Goal: Task Accomplishment & Management: Manage account settings

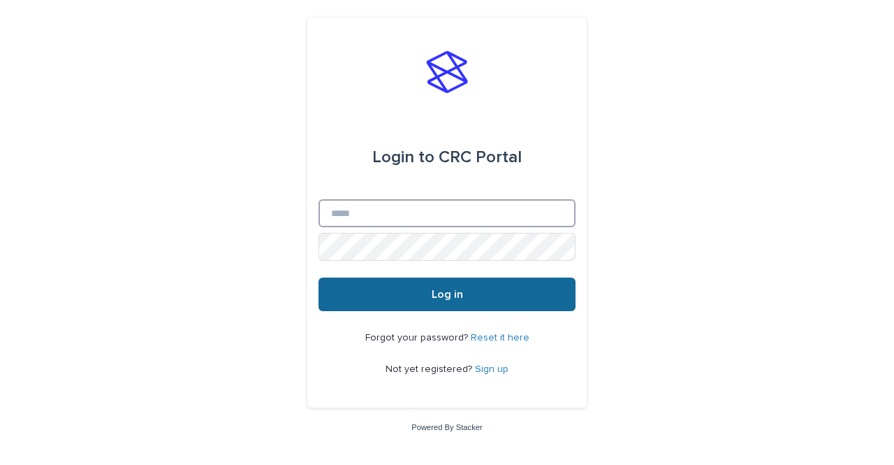
type input "**********"
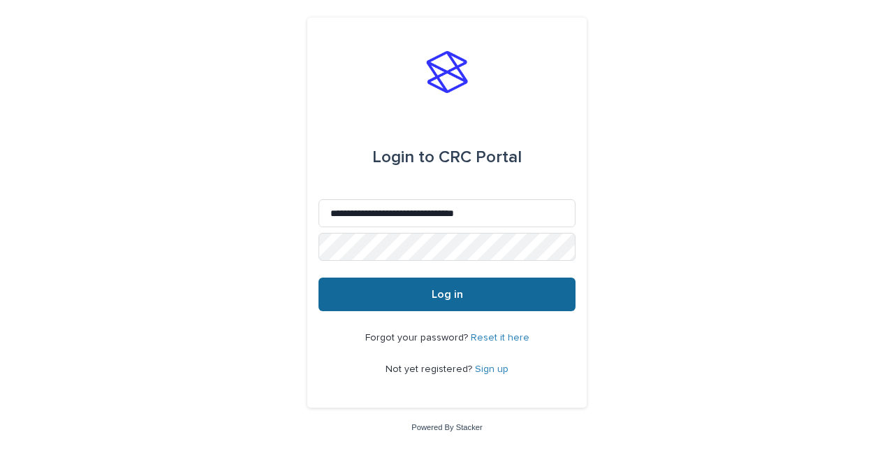
click at [451, 296] on span "Log in" at bounding box center [447, 294] width 31 height 11
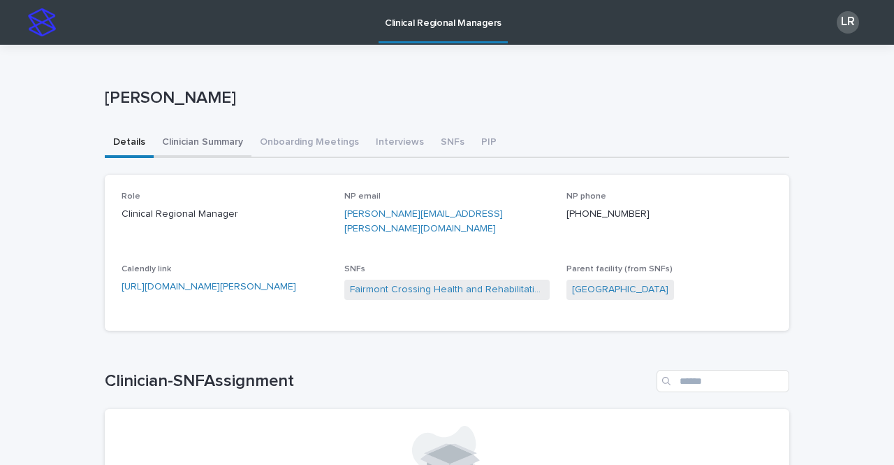
click at [174, 140] on button "Clinician Summary" at bounding box center [203, 143] width 98 height 29
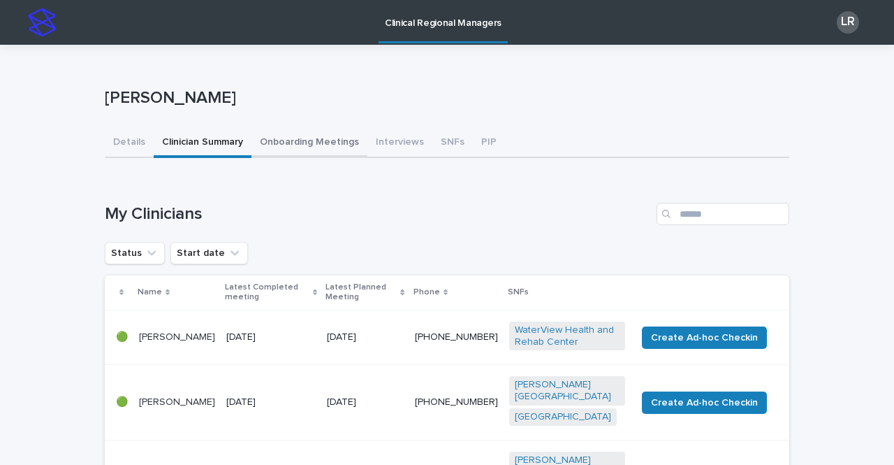
click at [291, 139] on button "Onboarding Meetings" at bounding box center [310, 143] width 116 height 29
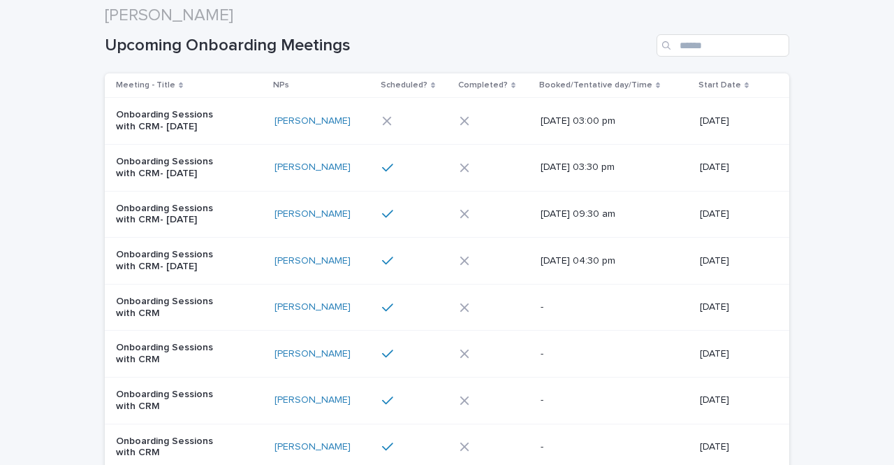
scroll to position [170, 0]
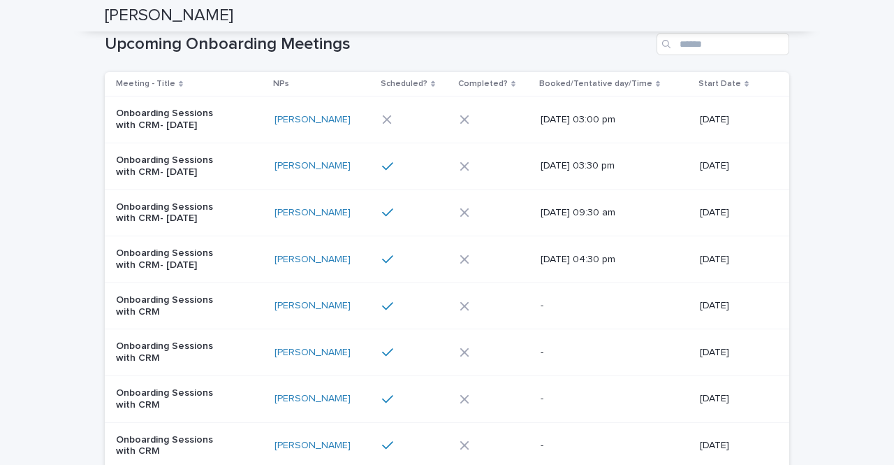
click at [343, 255] on div "[PERSON_NAME]" at bounding box center [323, 260] width 96 height 12
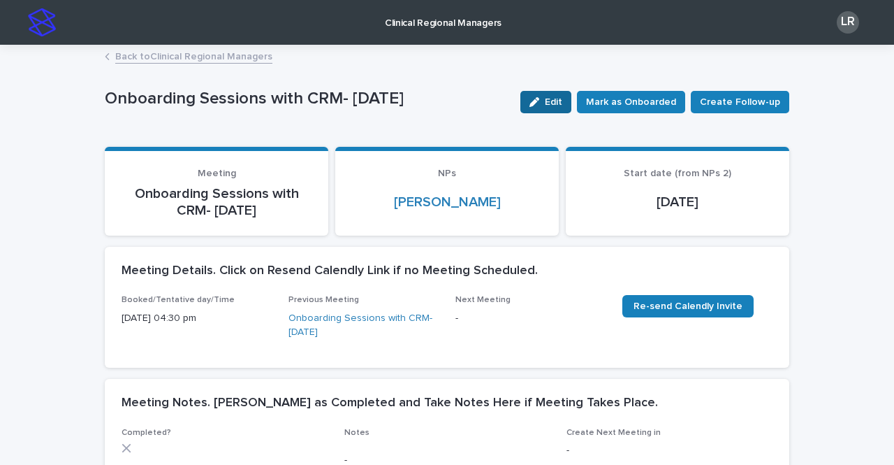
click at [558, 105] on span "Edit" at bounding box center [553, 102] width 17 height 10
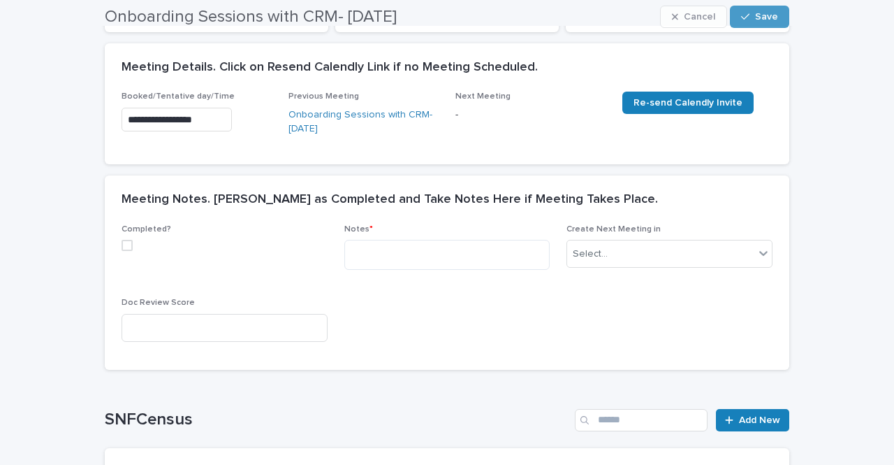
scroll to position [204, 0]
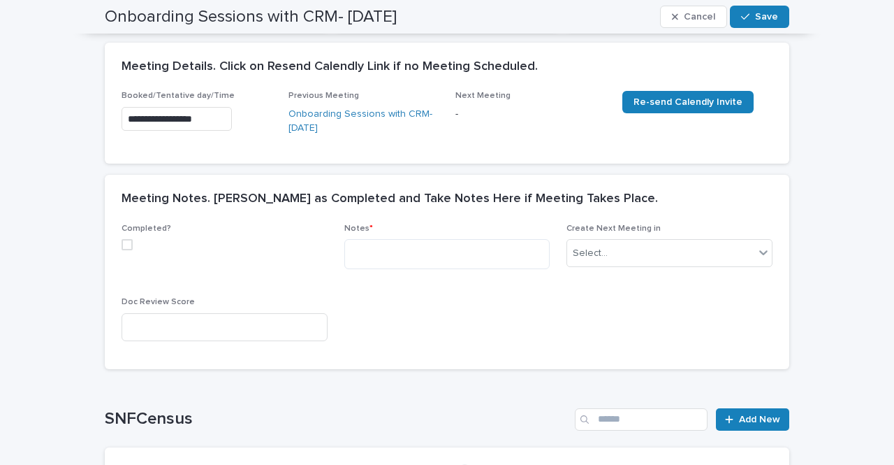
click at [122, 245] on span at bounding box center [127, 244] width 11 height 11
click at [399, 250] on textarea at bounding box center [447, 254] width 206 height 30
paste textarea "**********"
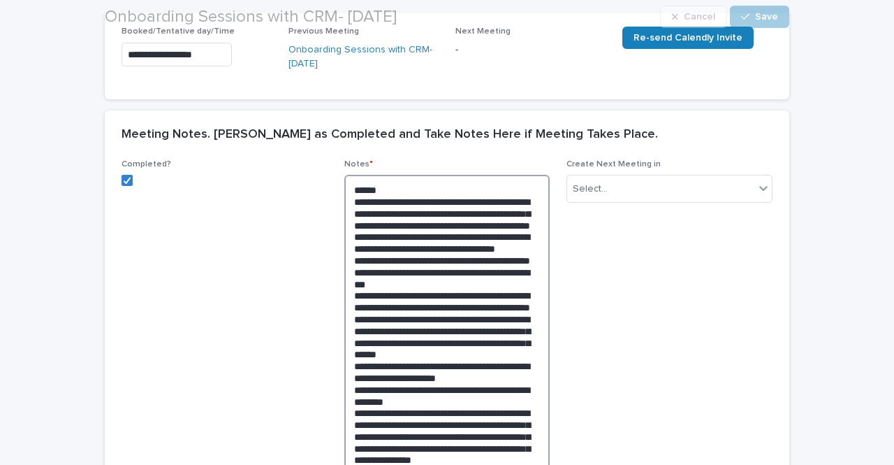
scroll to position [280, 0]
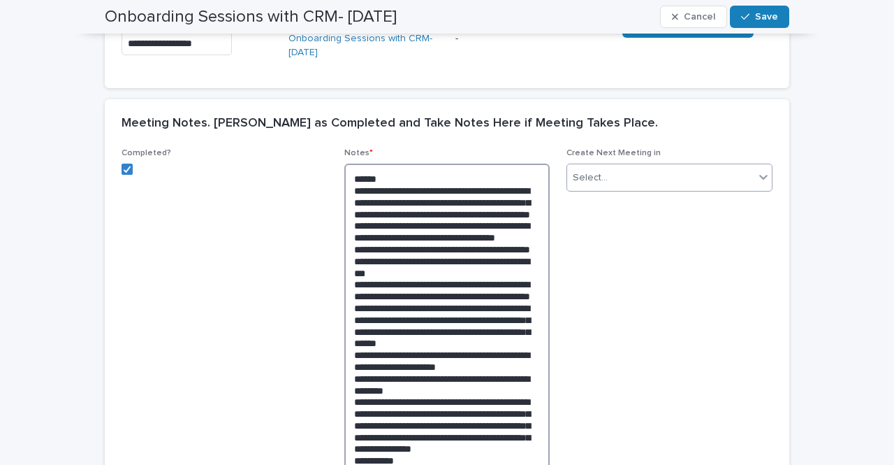
type textarea "**********"
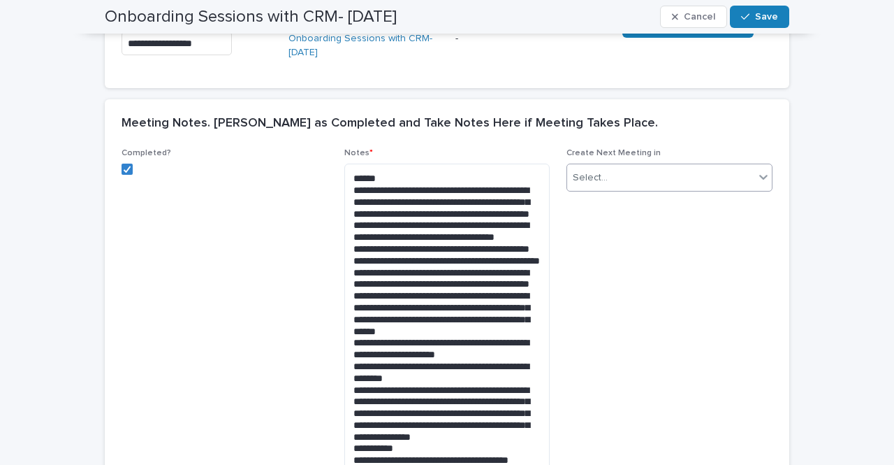
click at [614, 177] on div "Select..." at bounding box center [660, 177] width 187 height 23
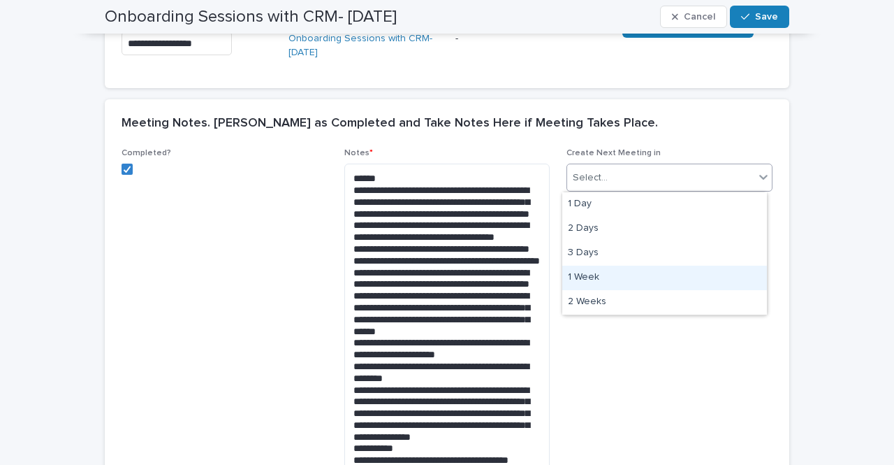
click at [604, 275] on div "1 Week" at bounding box center [665, 278] width 205 height 24
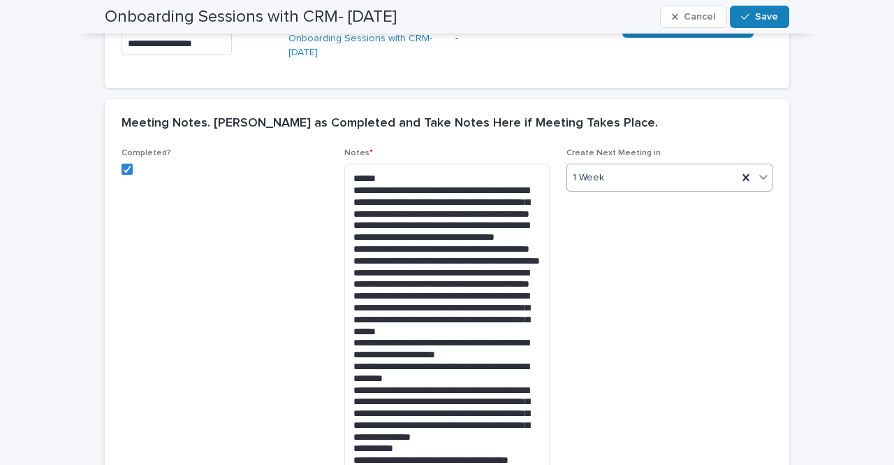
click at [619, 341] on span "Create Next Meeting in option 1 Week, selected. 0 results available. Select is …" at bounding box center [670, 376] width 206 height 456
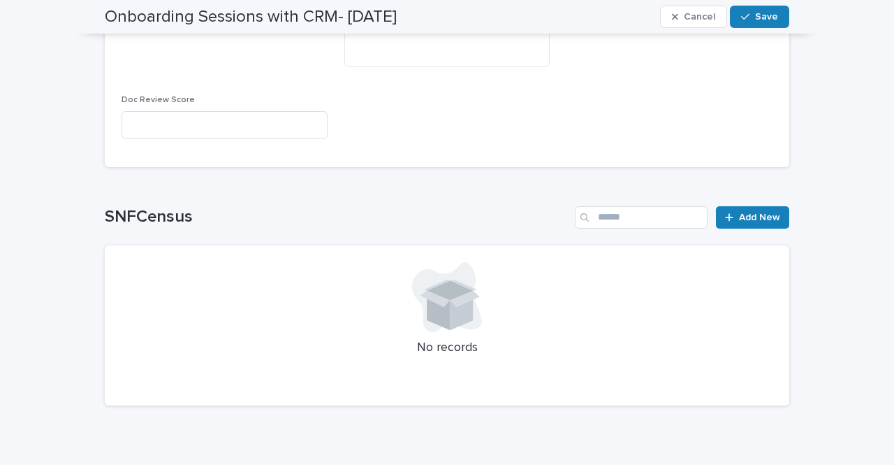
scroll to position [821, 0]
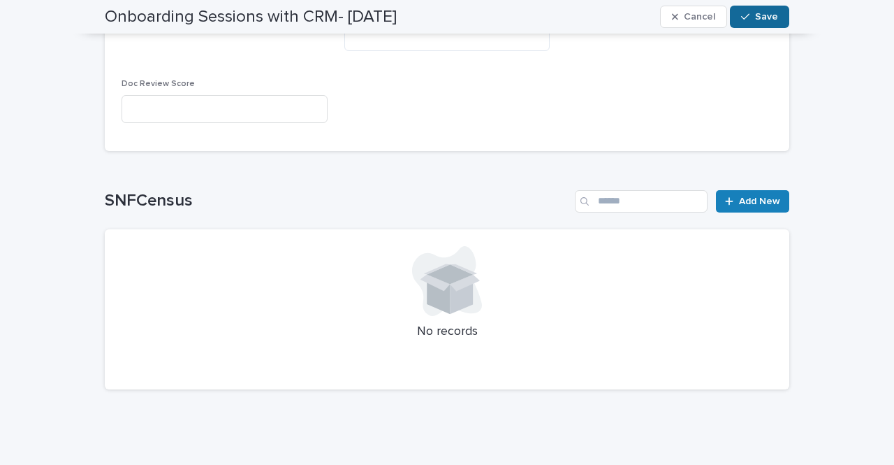
click at [743, 10] on button "Save" at bounding box center [759, 17] width 59 height 22
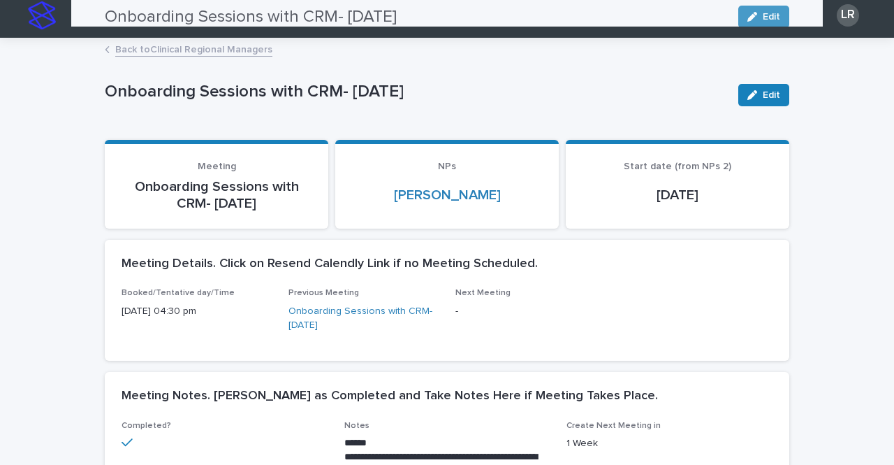
scroll to position [0, 0]
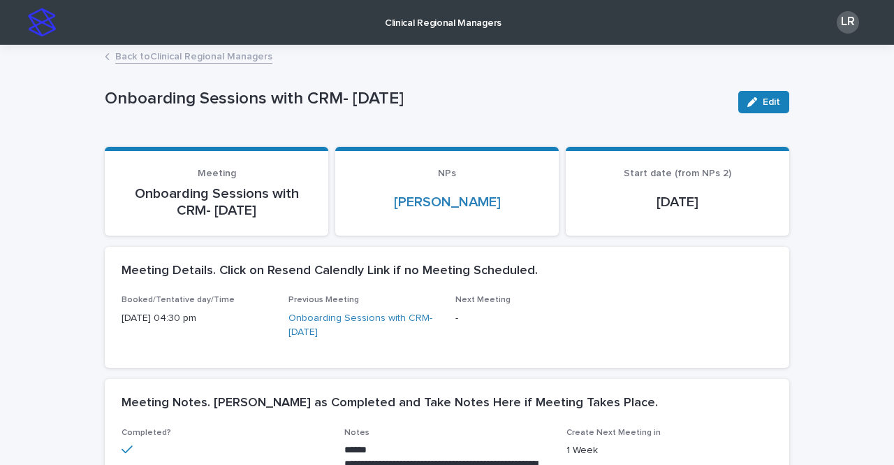
click at [144, 52] on link "Back to Clinical Regional Managers" at bounding box center [193, 56] width 157 height 16
